Goal: Task Accomplishment & Management: Complete application form

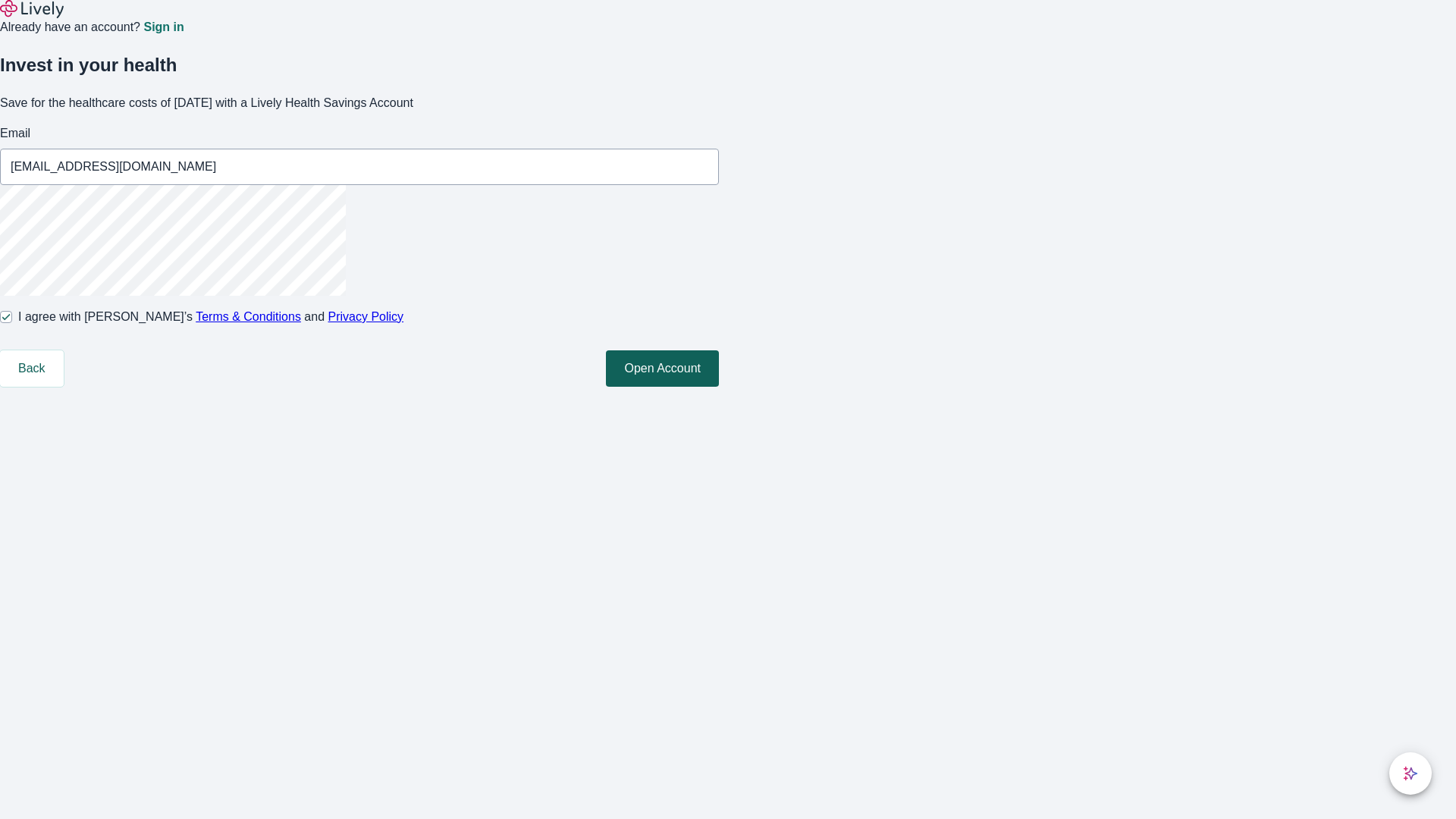
click at [719, 387] on button "Open Account" at bounding box center [662, 368] width 113 height 36
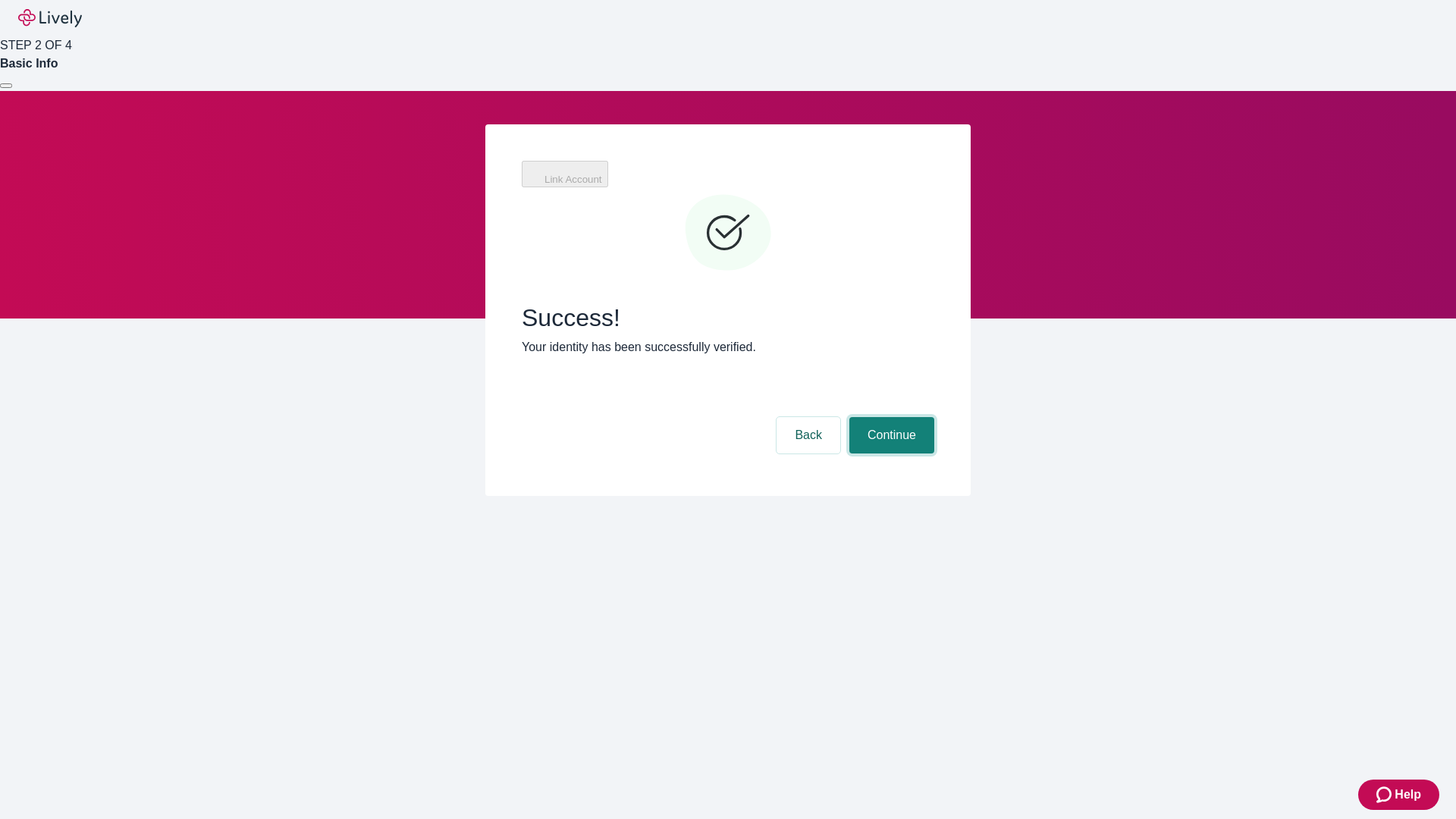
click at [890, 417] on button "Continue" at bounding box center [892, 434] width 85 height 36
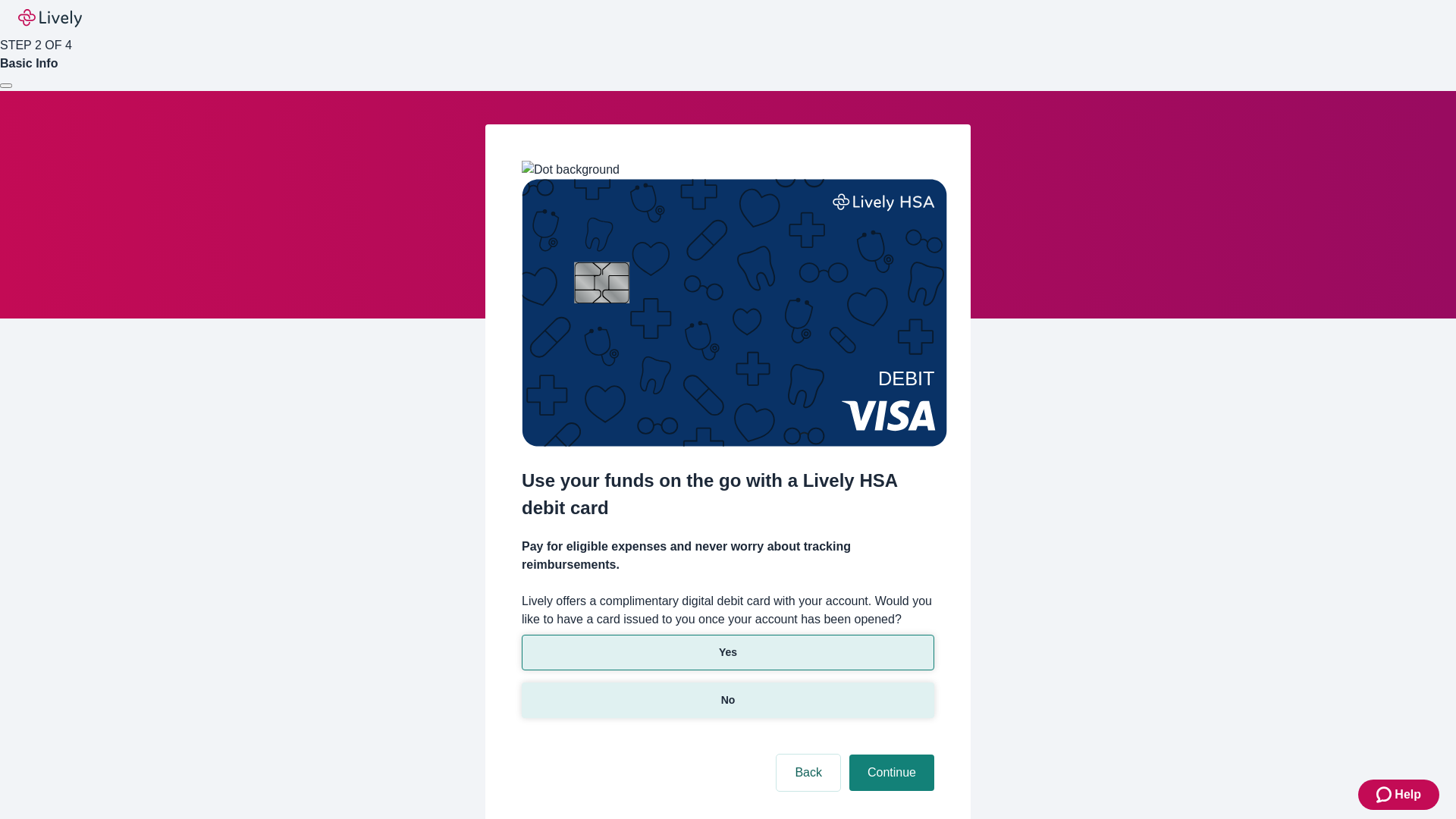
click at [727, 692] on p "No" at bounding box center [728, 700] width 15 height 16
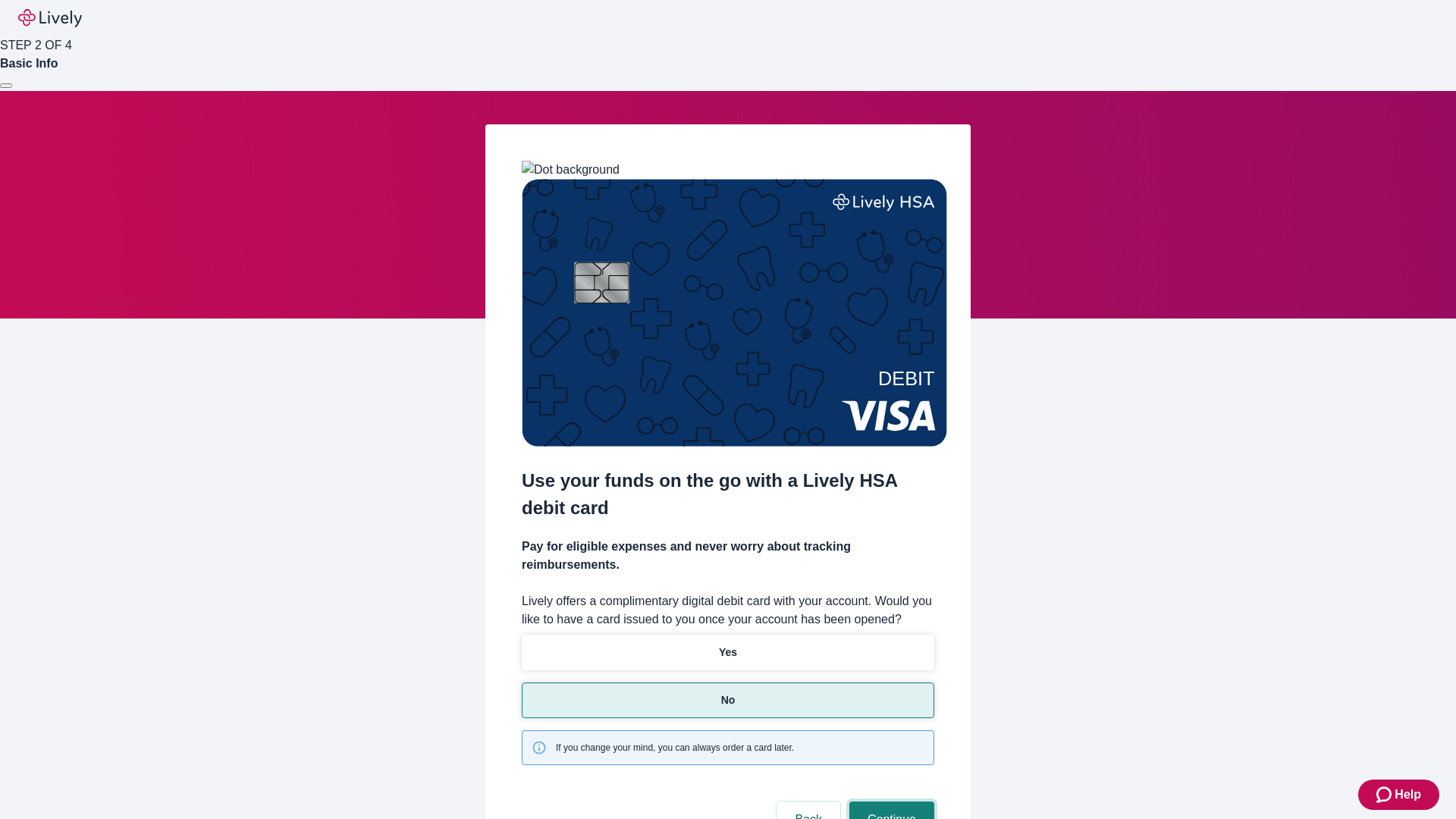
click at [890, 801] on button "Continue" at bounding box center [892, 819] width 85 height 36
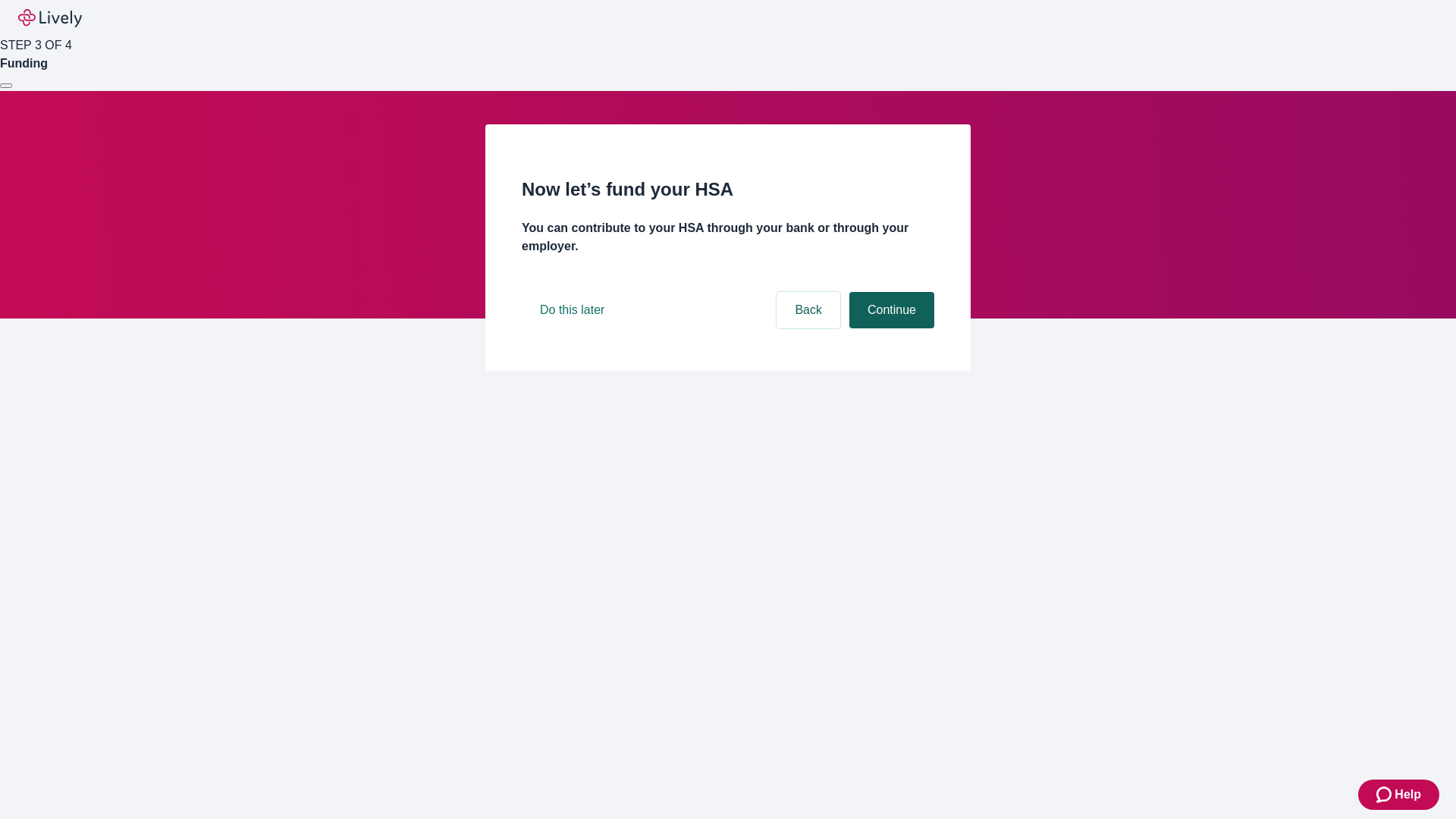
click at [890, 328] on button "Continue" at bounding box center [892, 310] width 85 height 36
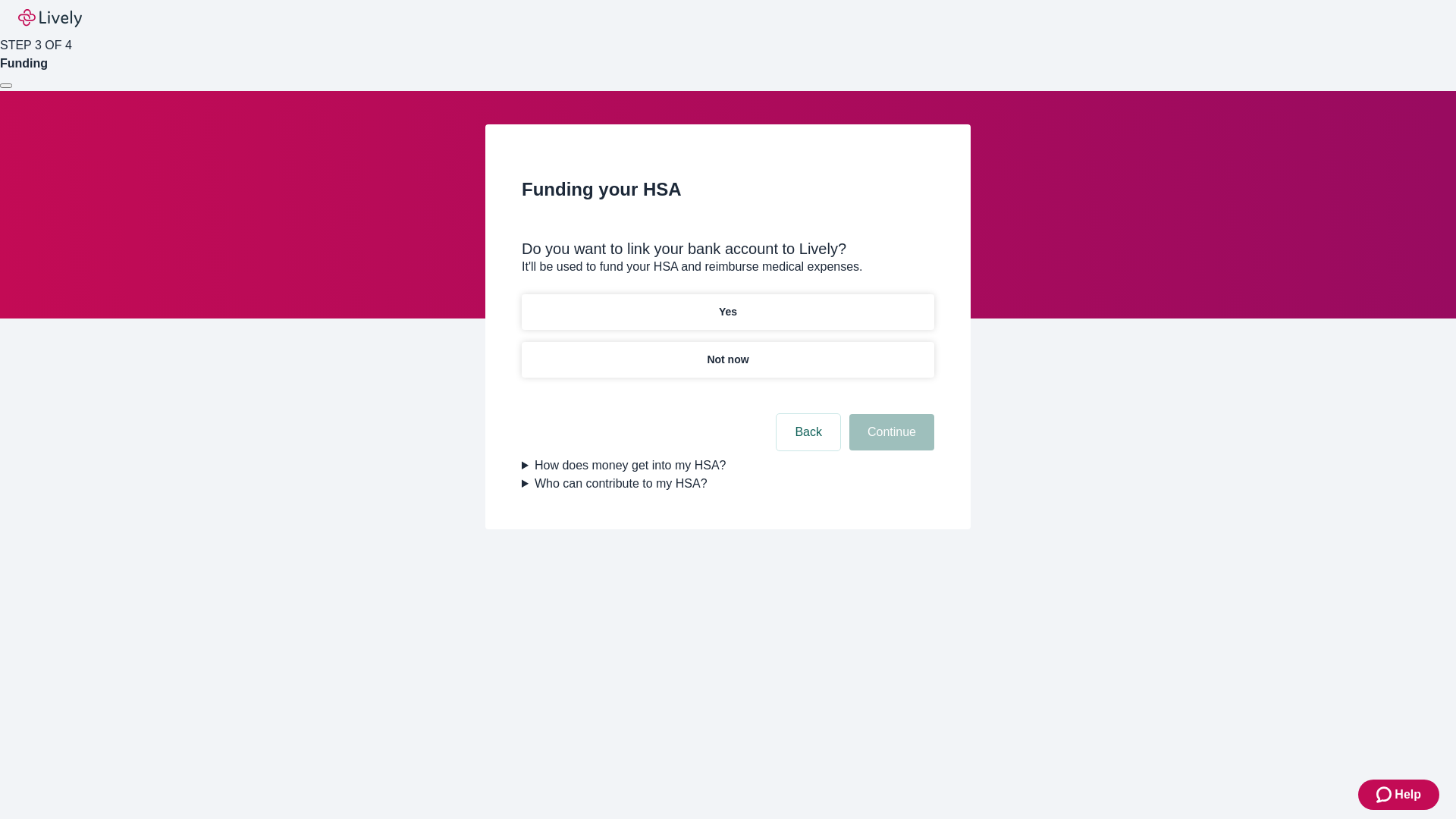
click at [727, 304] on p "Yes" at bounding box center [728, 312] width 18 height 16
click at [890, 414] on button "Continue" at bounding box center [892, 431] width 85 height 36
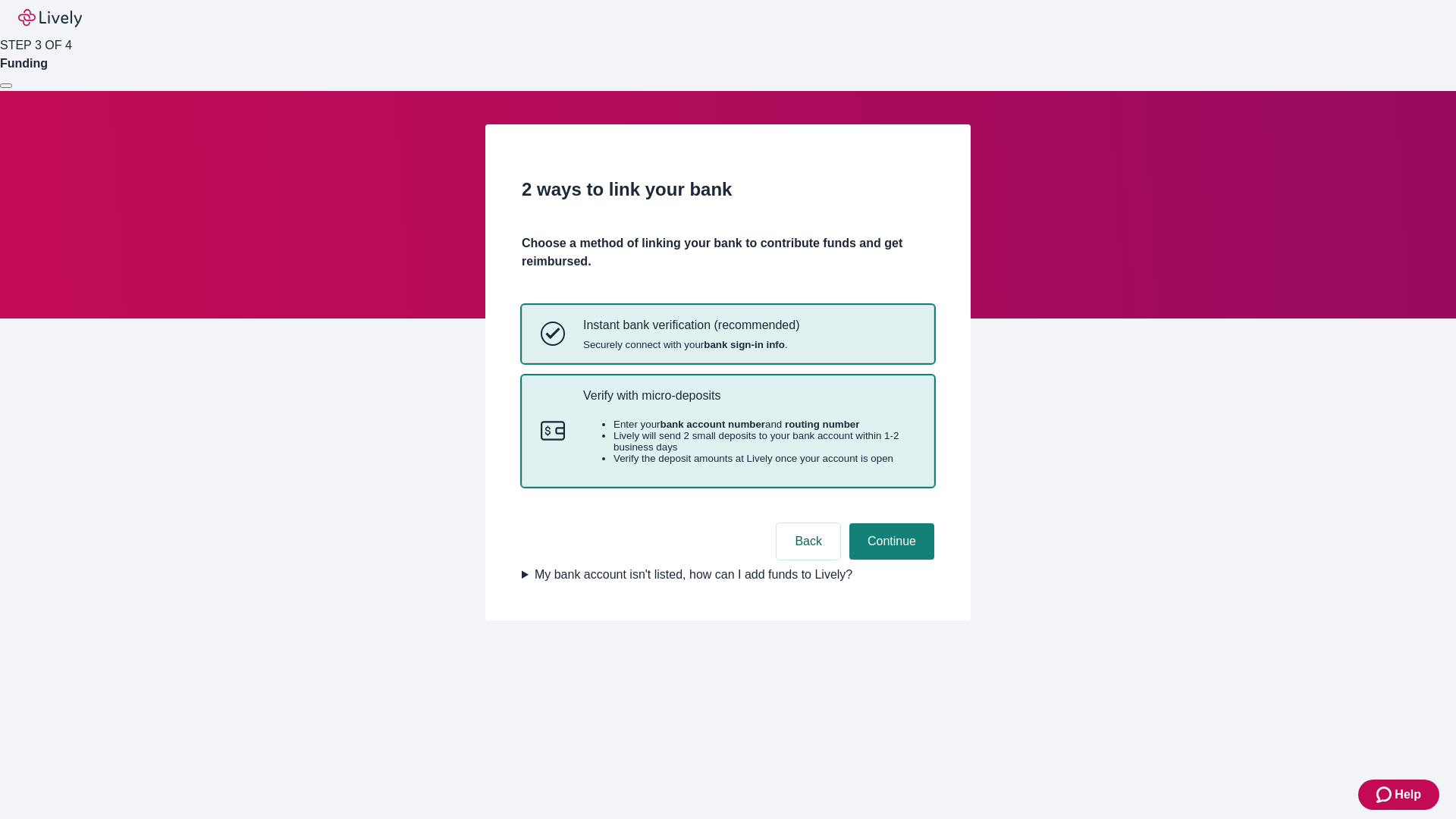
click at [748, 403] on p "Verify with micro-deposits" at bounding box center [748, 395] width 332 height 15
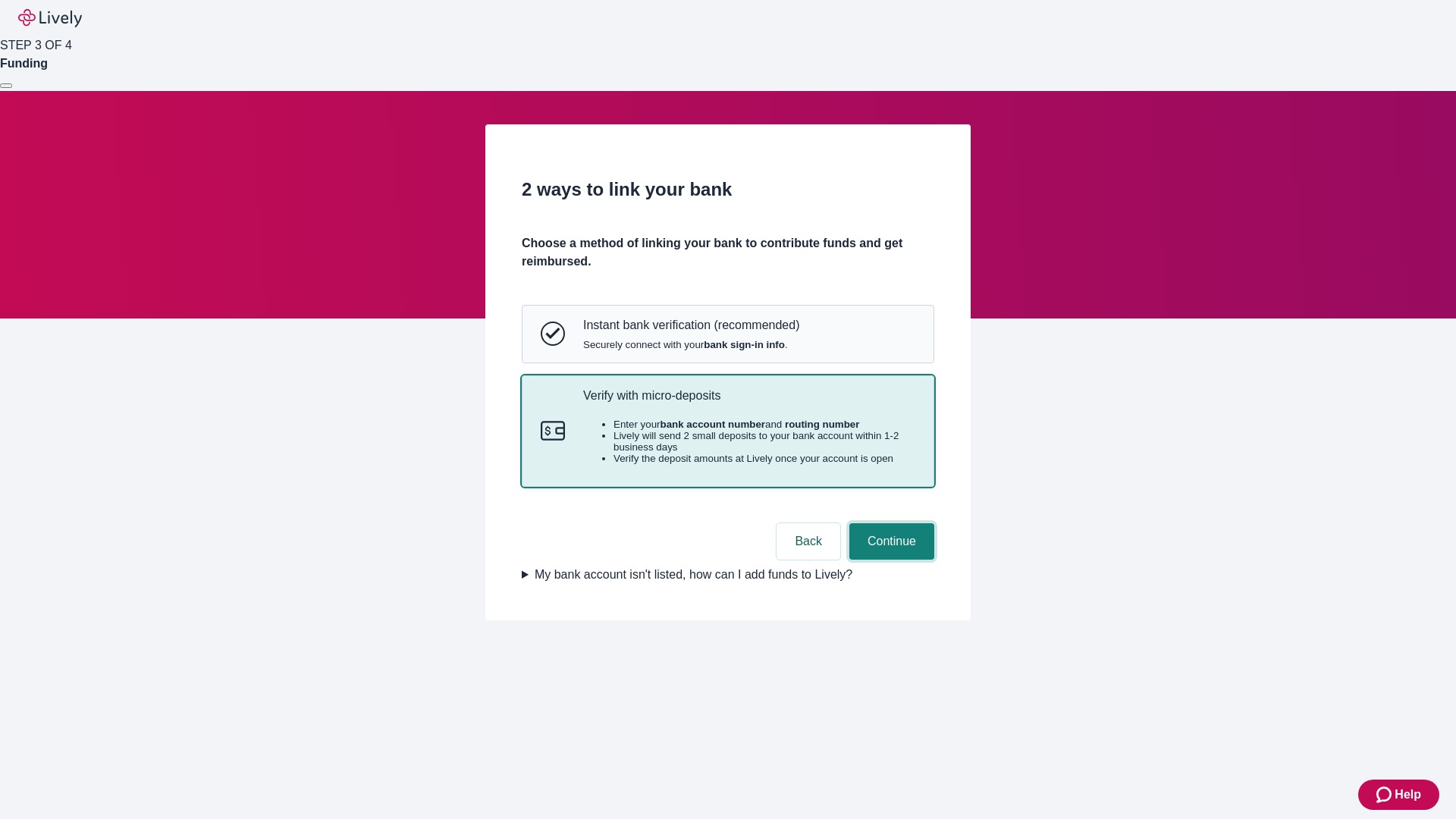
click at [890, 560] on button "Continue" at bounding box center [892, 541] width 85 height 36
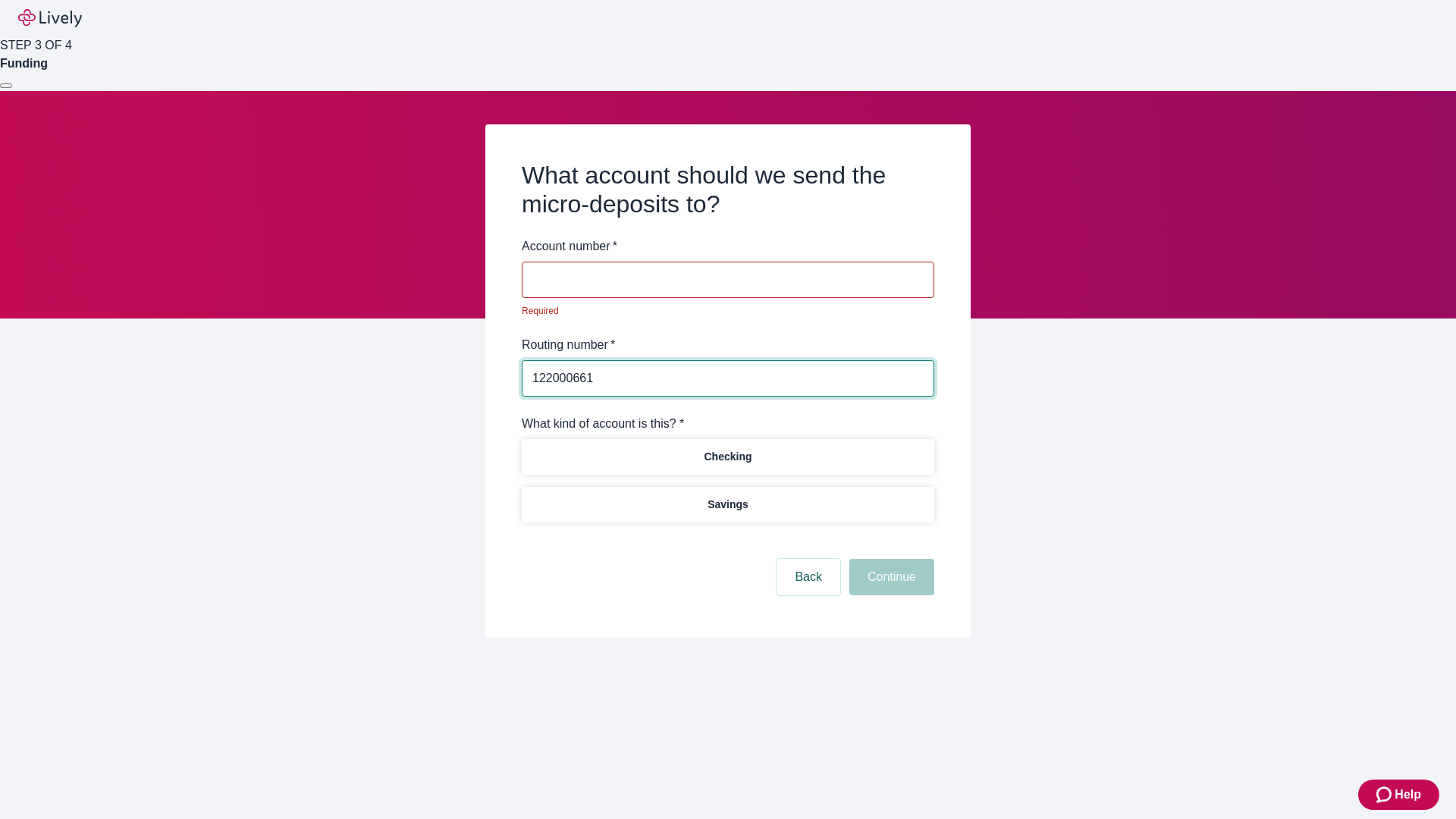
type input "122000661"
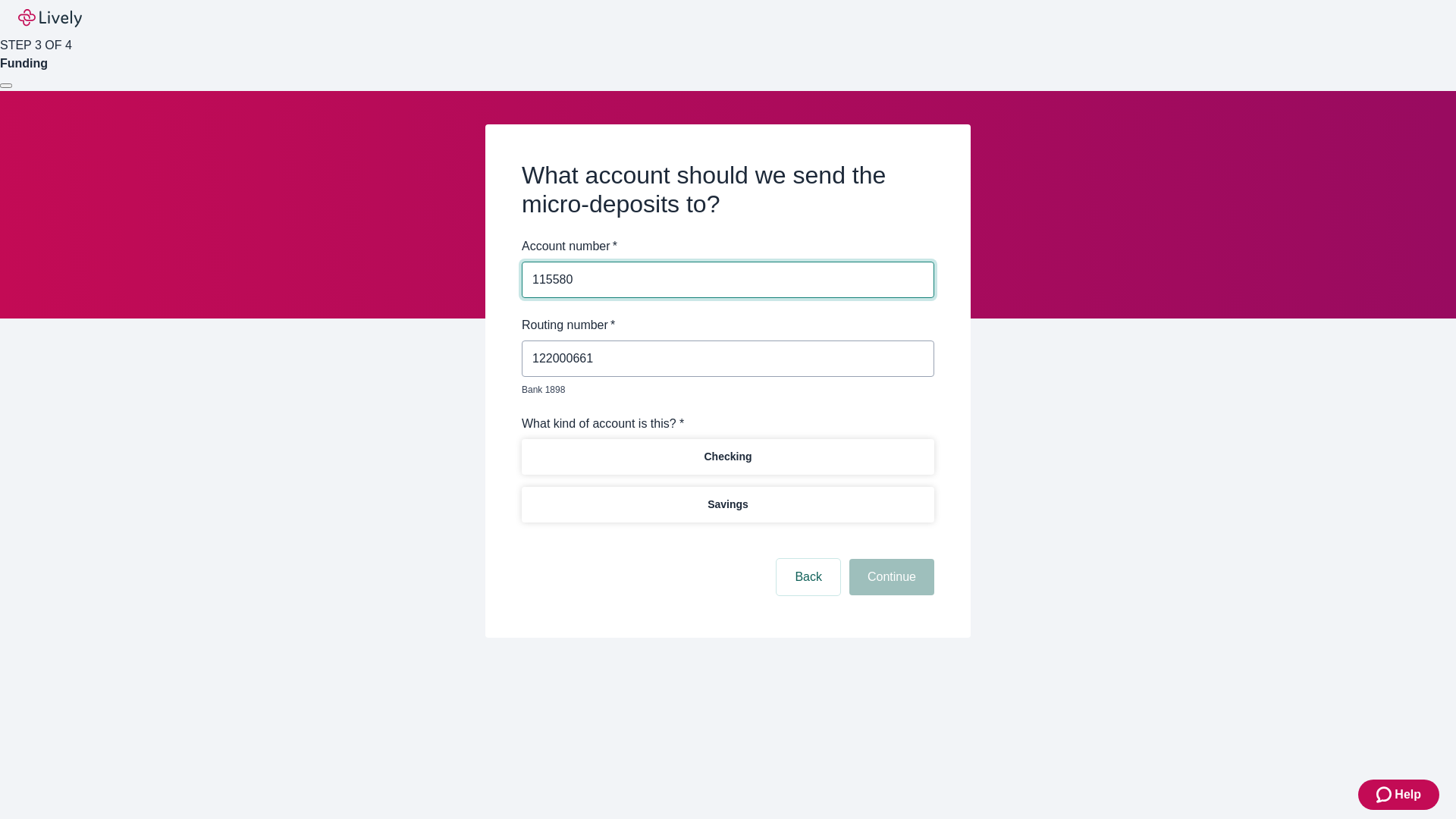
type input "115580"
click at [727, 449] on p "Checking" at bounding box center [727, 457] width 48 height 16
click at [890, 560] on button "Continue" at bounding box center [892, 577] width 85 height 36
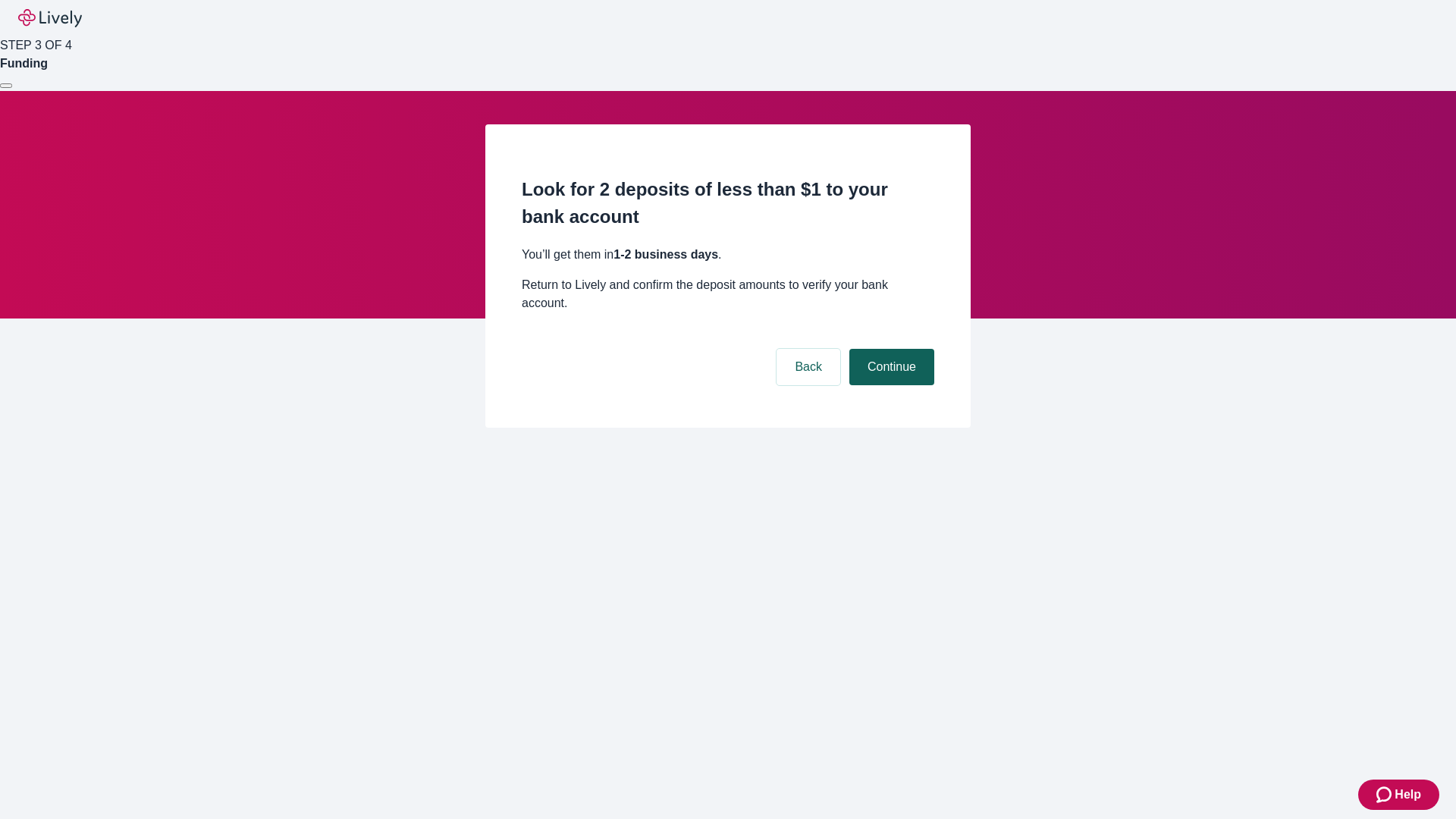
click at [890, 349] on button "Continue" at bounding box center [892, 366] width 85 height 36
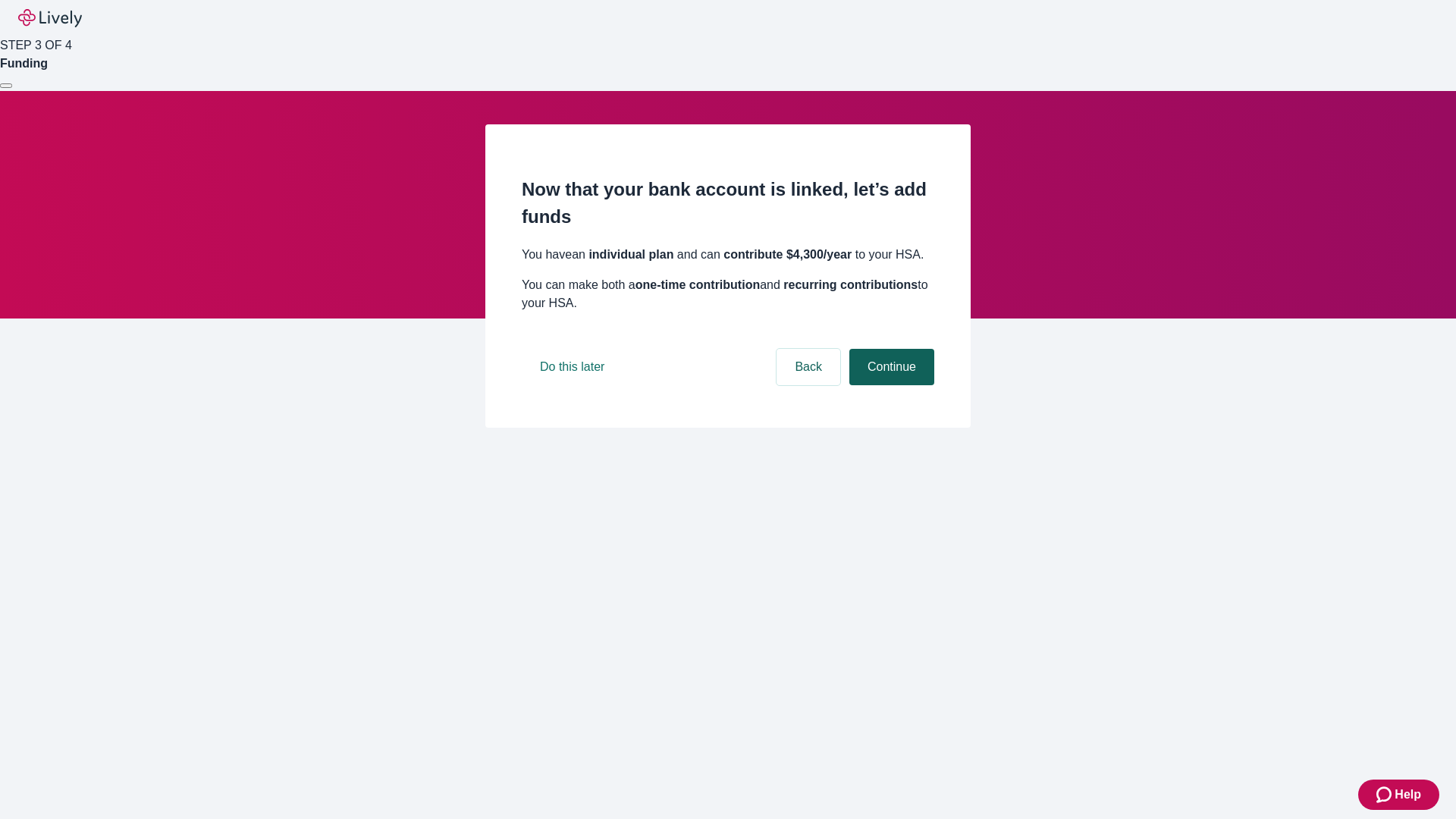
click at [890, 386] on button "Continue" at bounding box center [892, 366] width 85 height 36
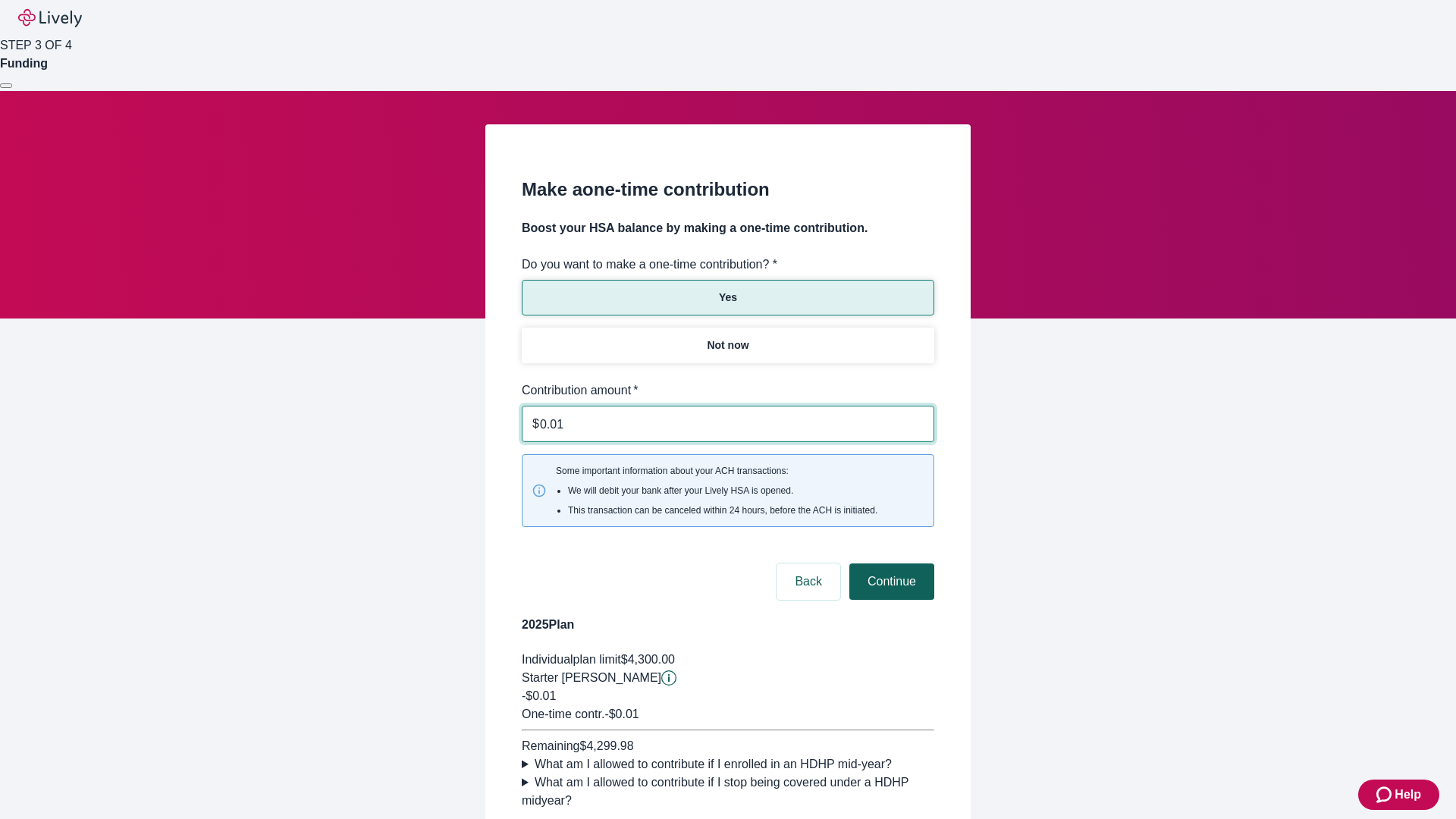
type input "0.01"
click at [890, 564] on button "Continue" at bounding box center [892, 581] width 85 height 36
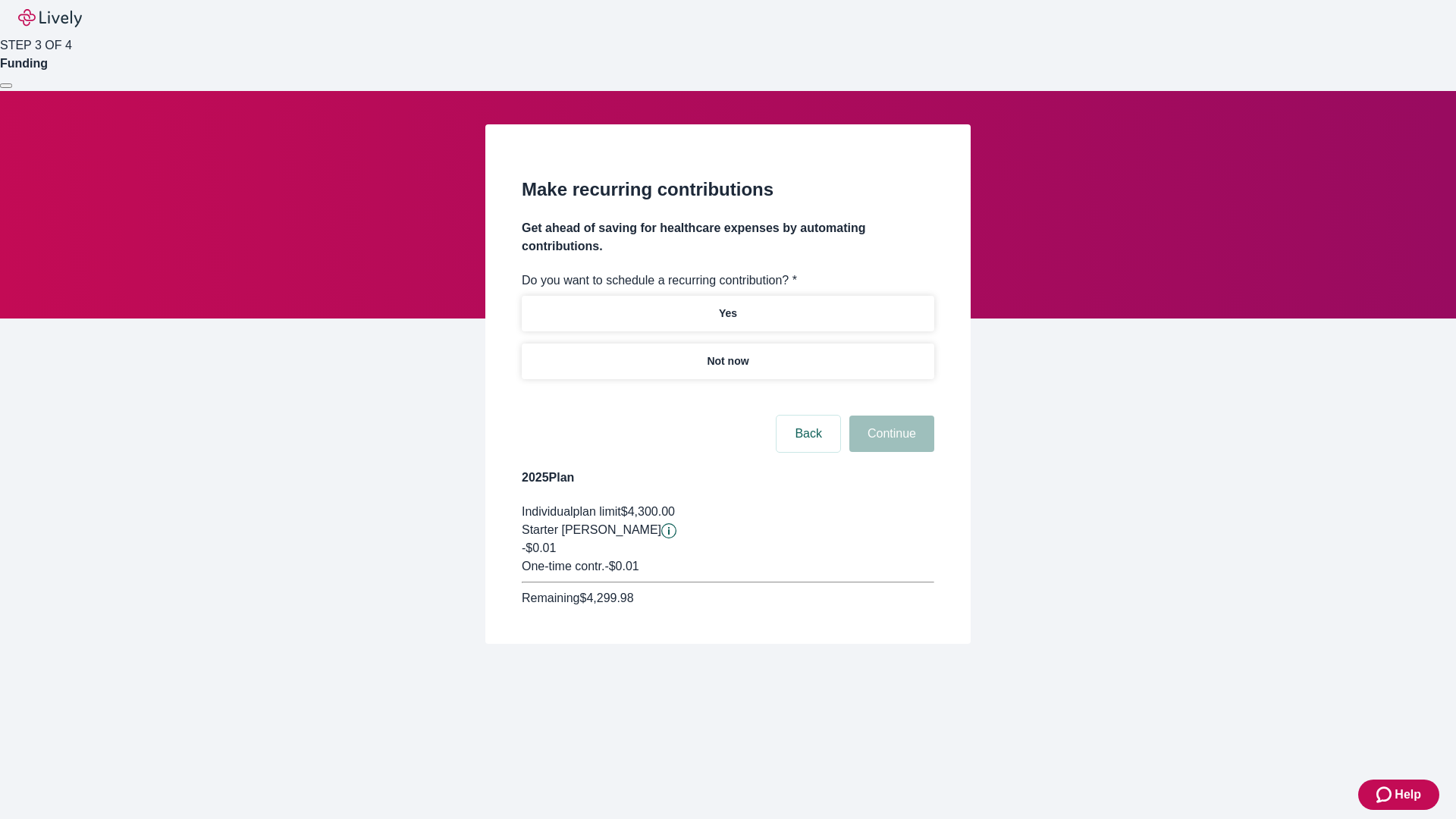
click at [727, 354] on p "Not now" at bounding box center [727, 361] width 42 height 16
click at [890, 416] on button "Continue" at bounding box center [892, 433] width 85 height 36
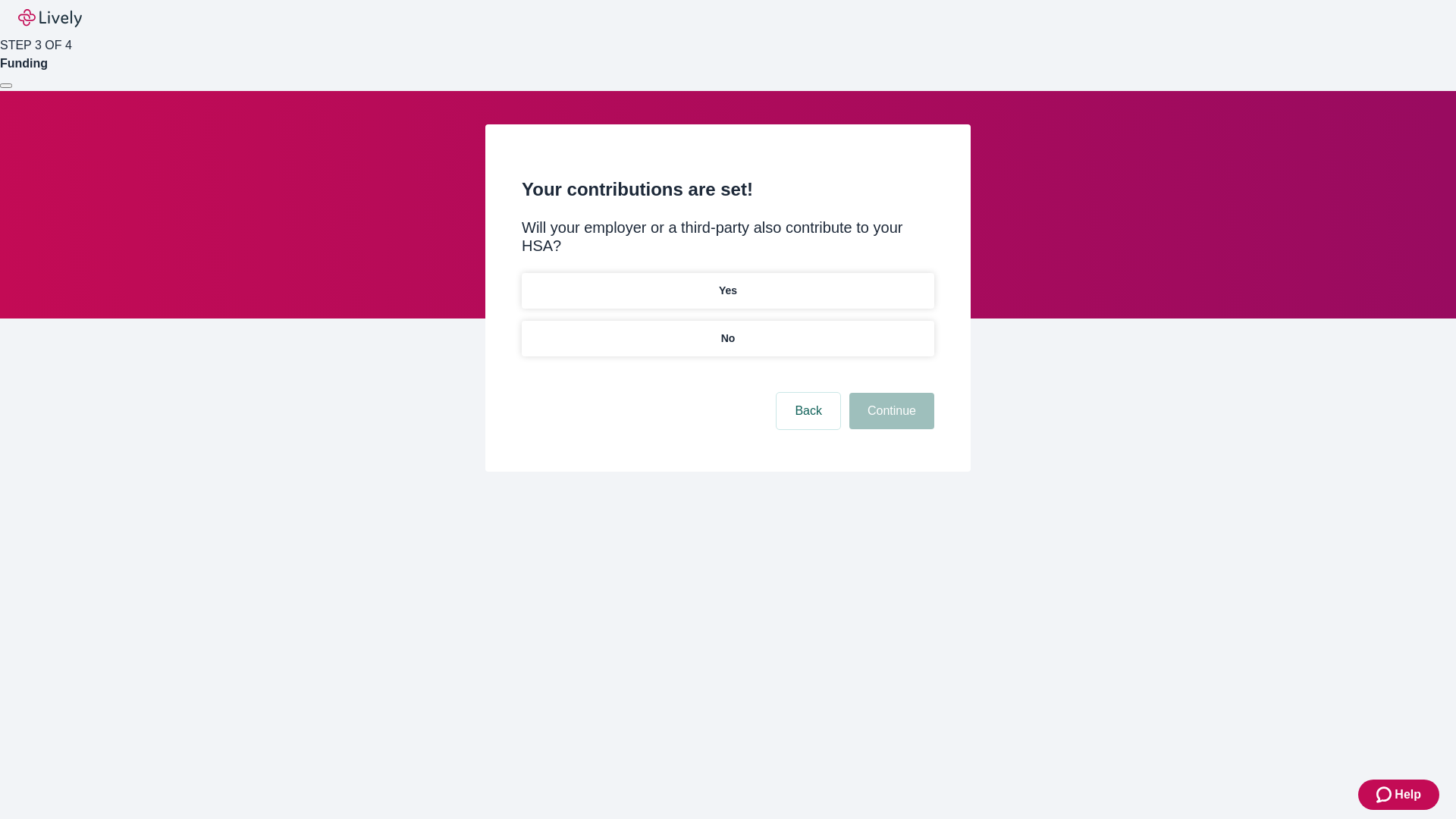
click at [727, 331] on p "No" at bounding box center [728, 339] width 15 height 16
click at [890, 393] on button "Continue" at bounding box center [892, 411] width 85 height 36
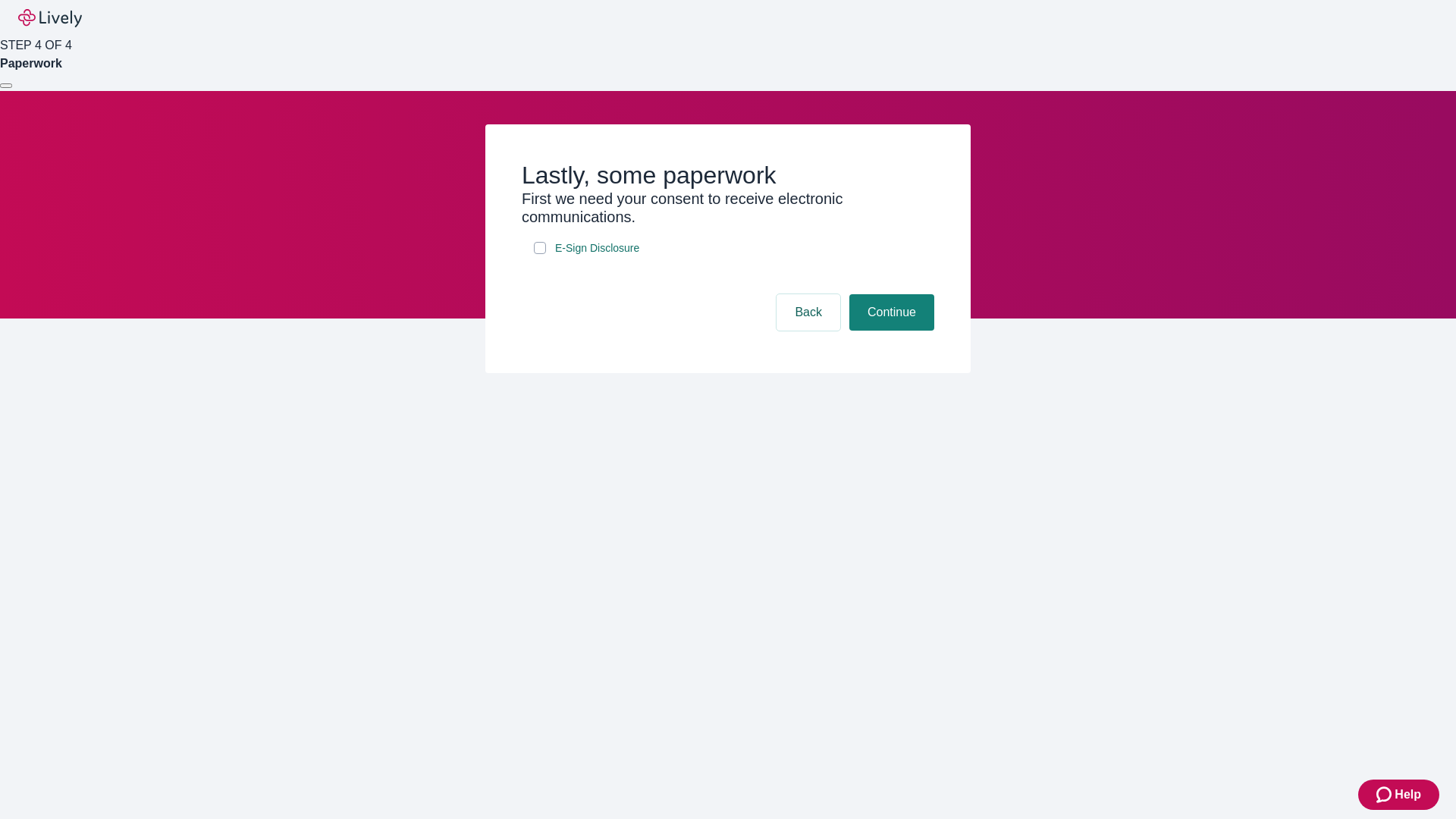
click at [540, 254] on input "E-Sign Disclosure" at bounding box center [539, 248] width 12 height 12
checkbox input "true"
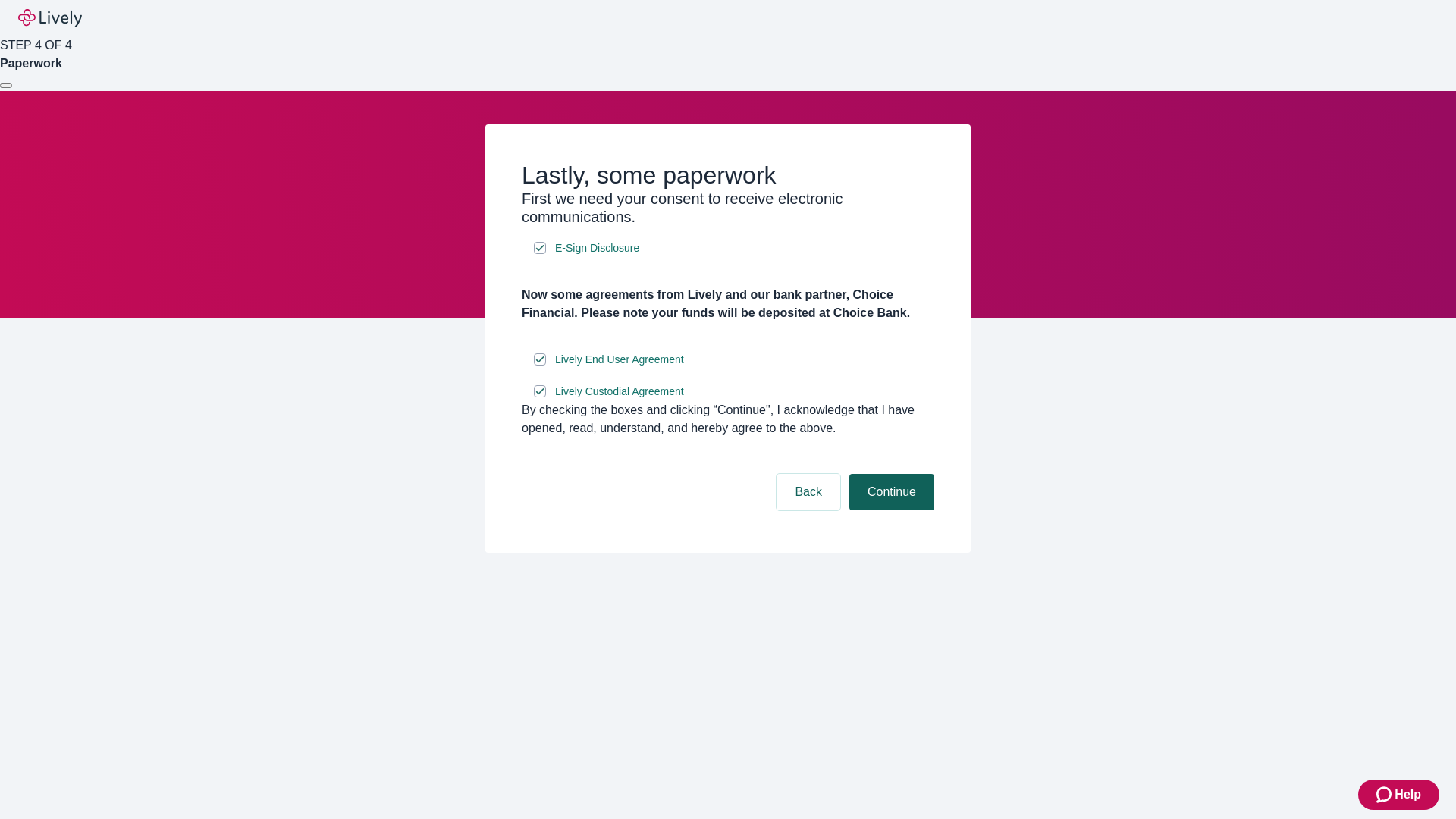
click at [890, 510] on button "Continue" at bounding box center [892, 492] width 85 height 36
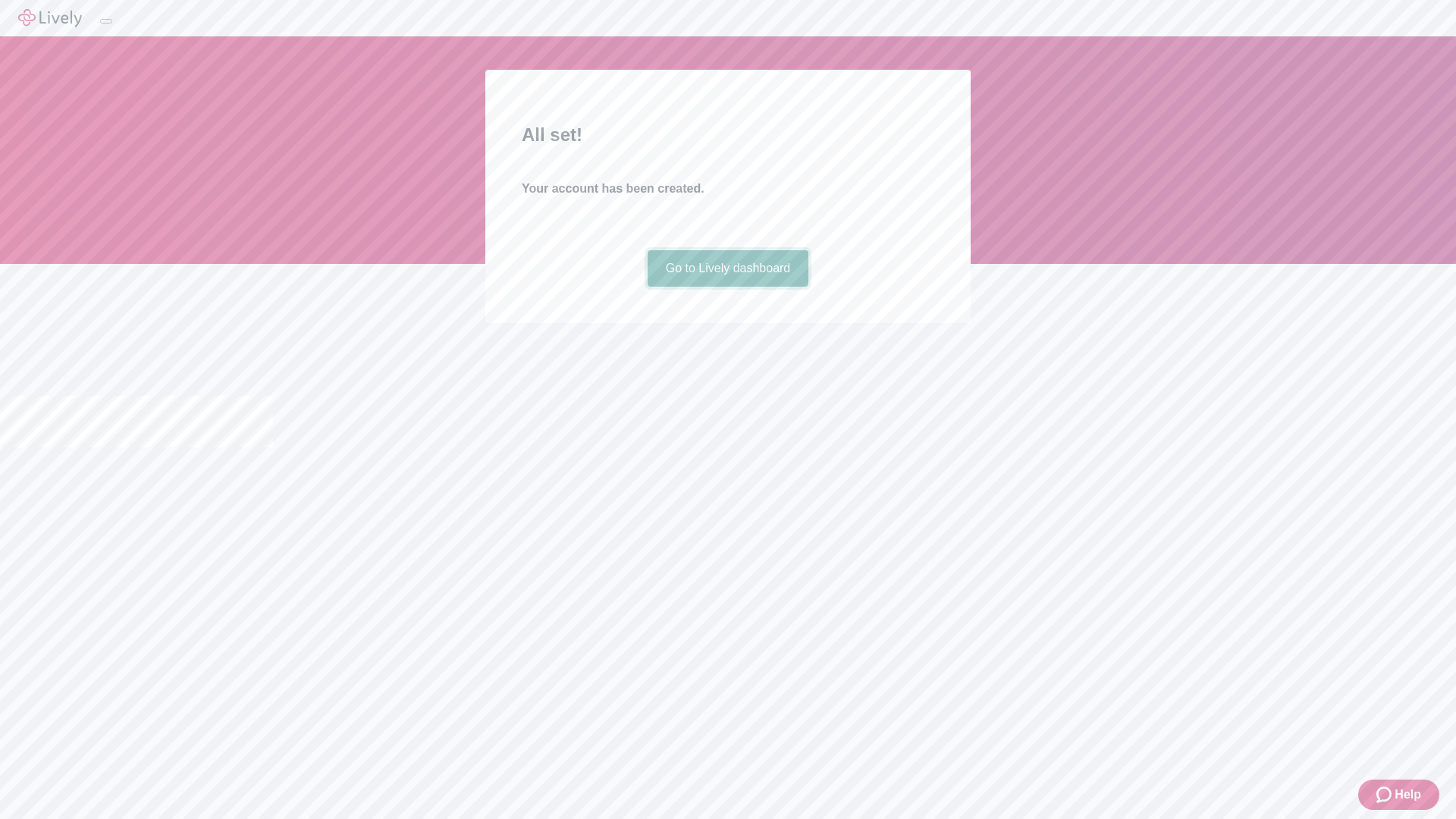
click at [727, 286] on link "Go to Lively dashboard" at bounding box center [728, 268] width 162 height 36
